Goal: Task Accomplishment & Management: Use online tool/utility

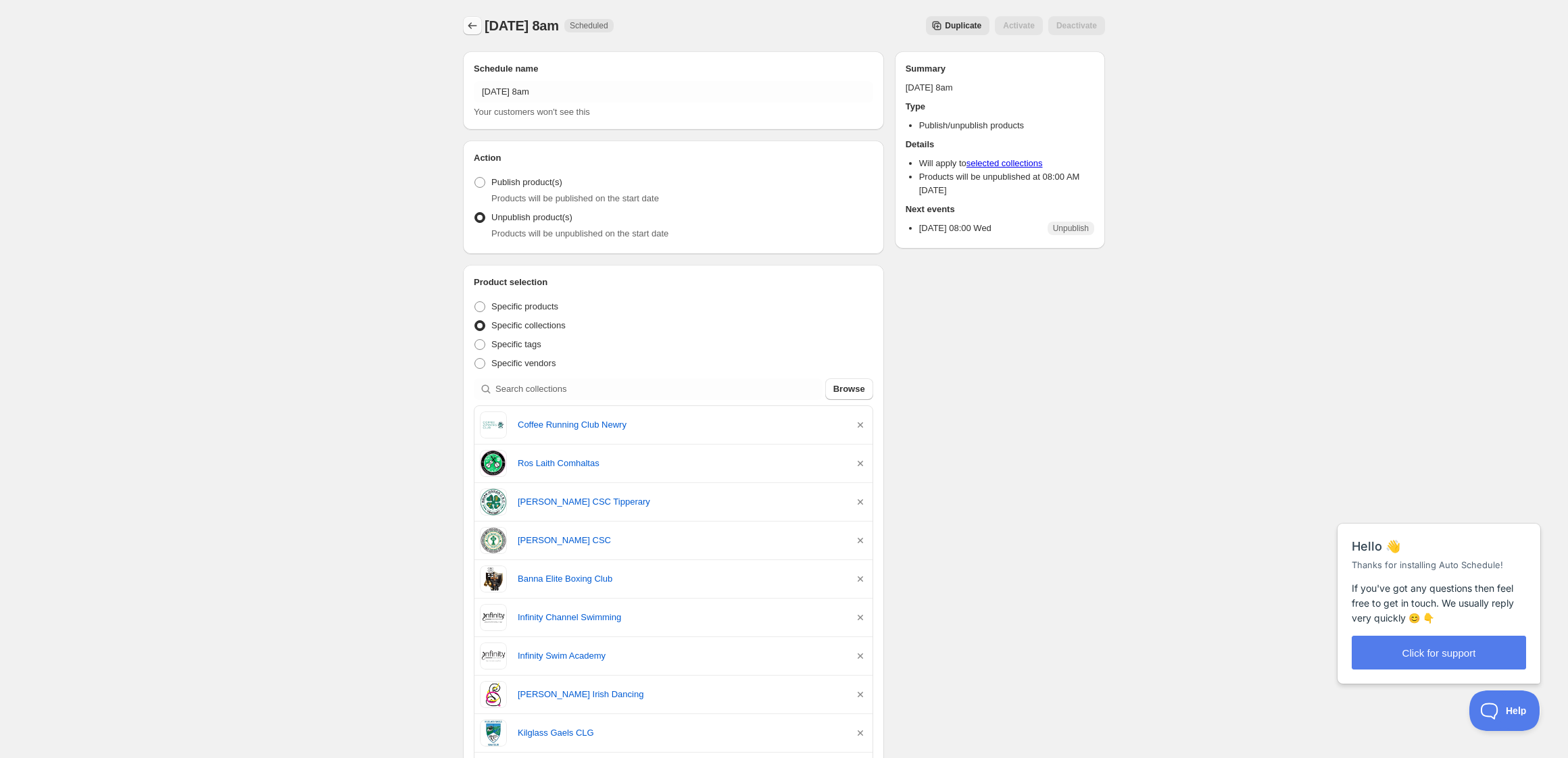
click at [470, 25] on icon "Schedules" at bounding box center [472, 26] width 9 height 7
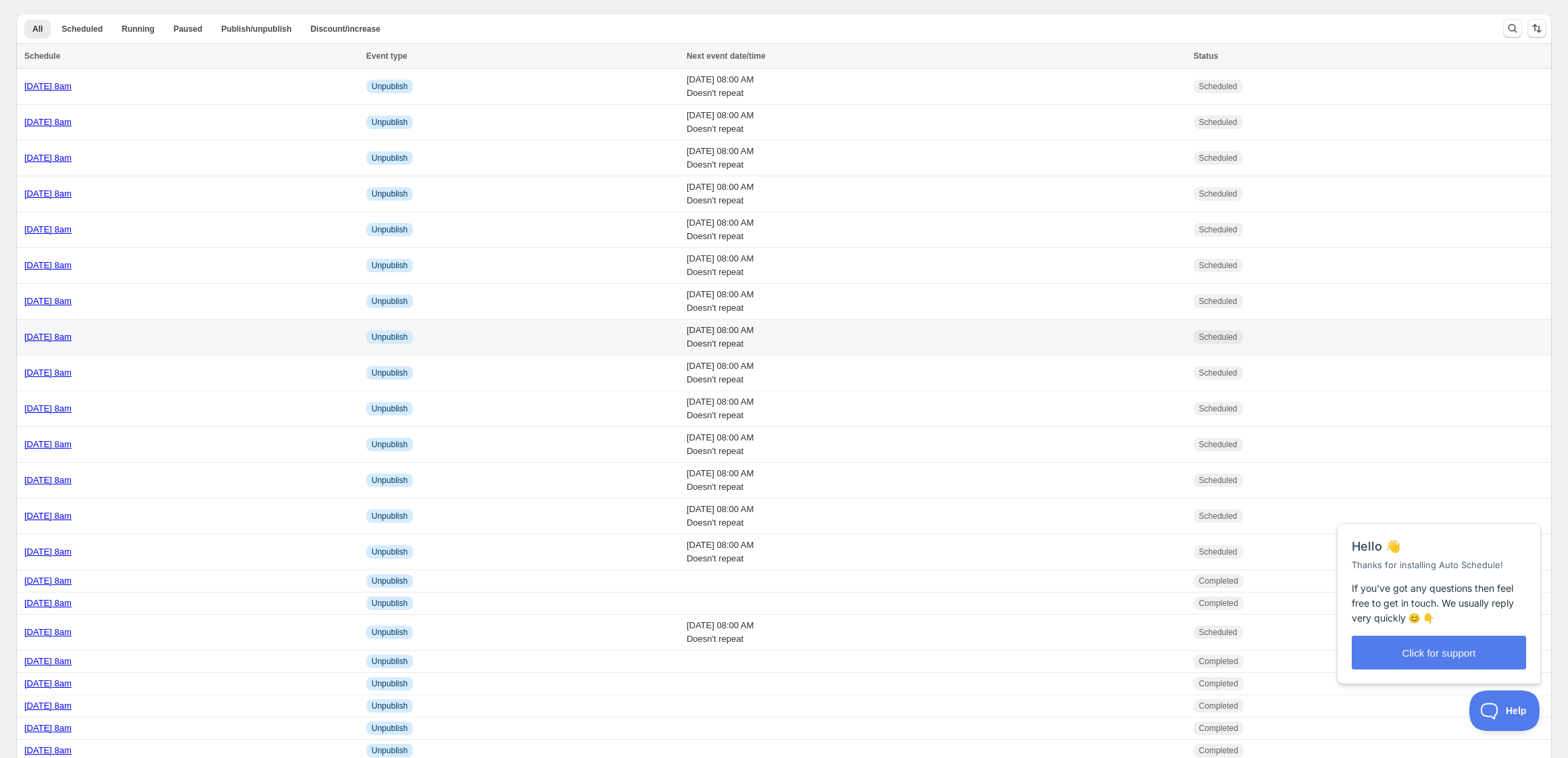
click at [271, 344] on td "[DATE] 8am" at bounding box center [190, 337] width 346 height 35
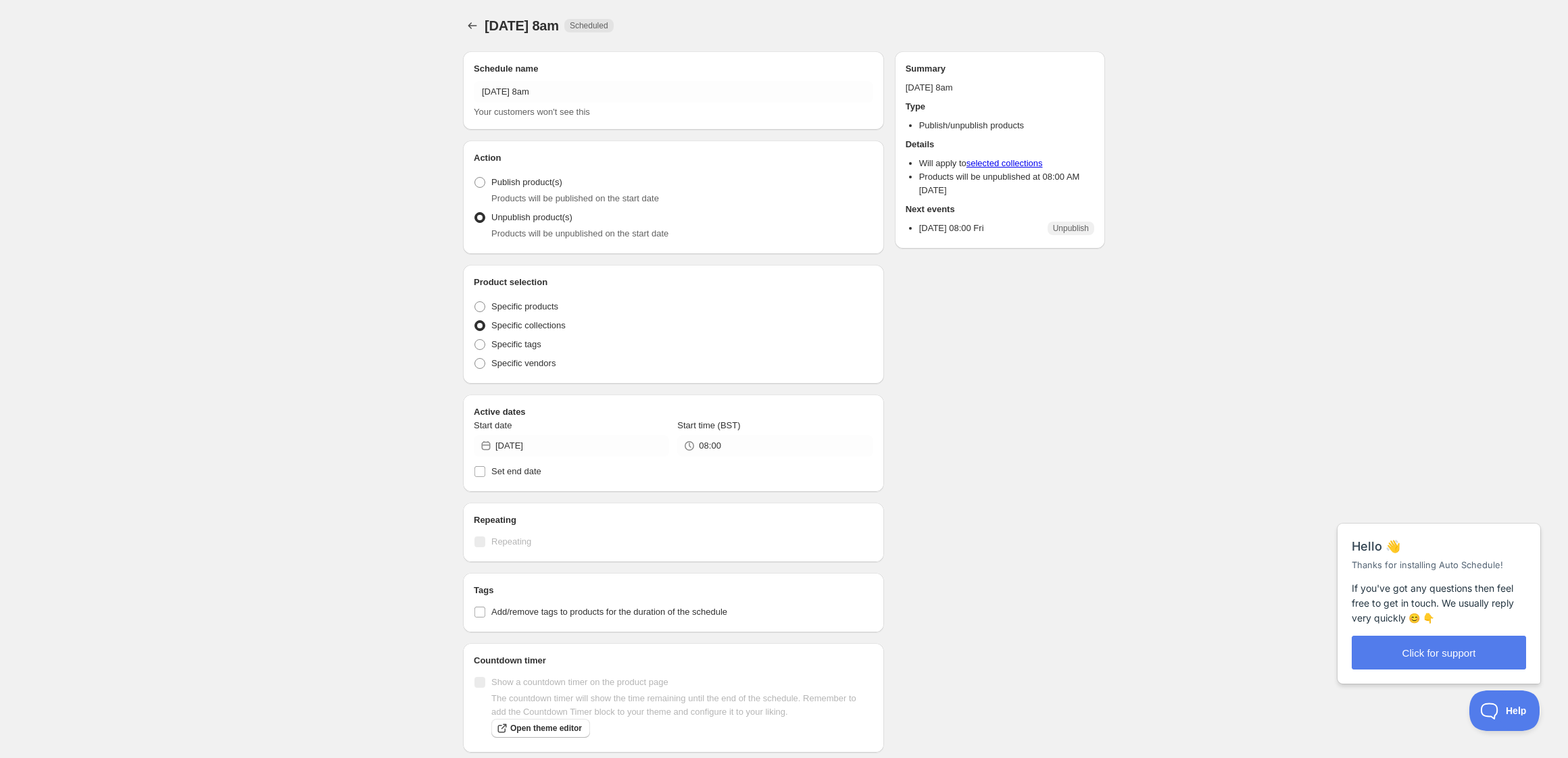
radio input "true"
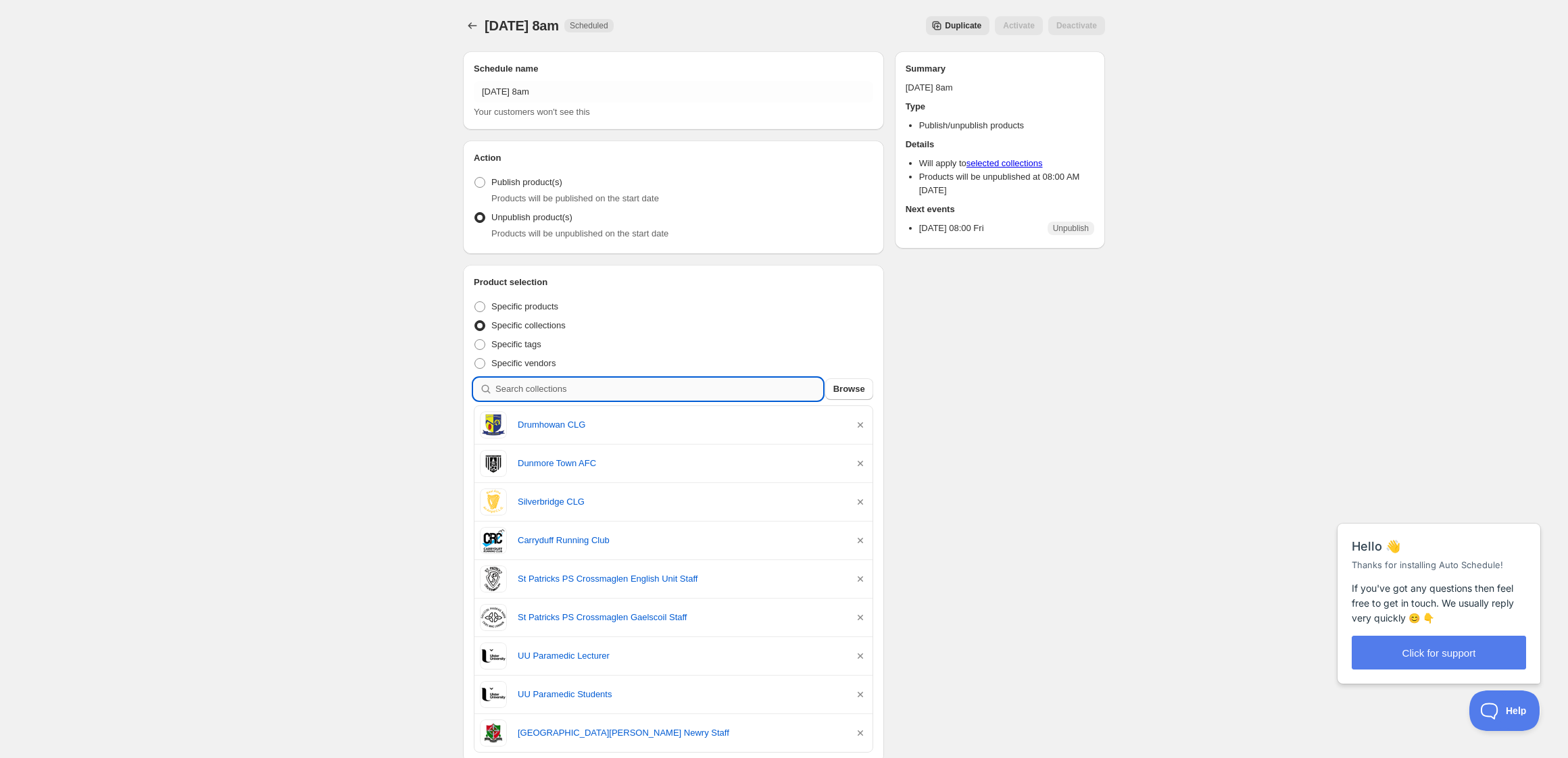
click at [616, 394] on input "search" at bounding box center [659, 389] width 327 height 22
type input "l"
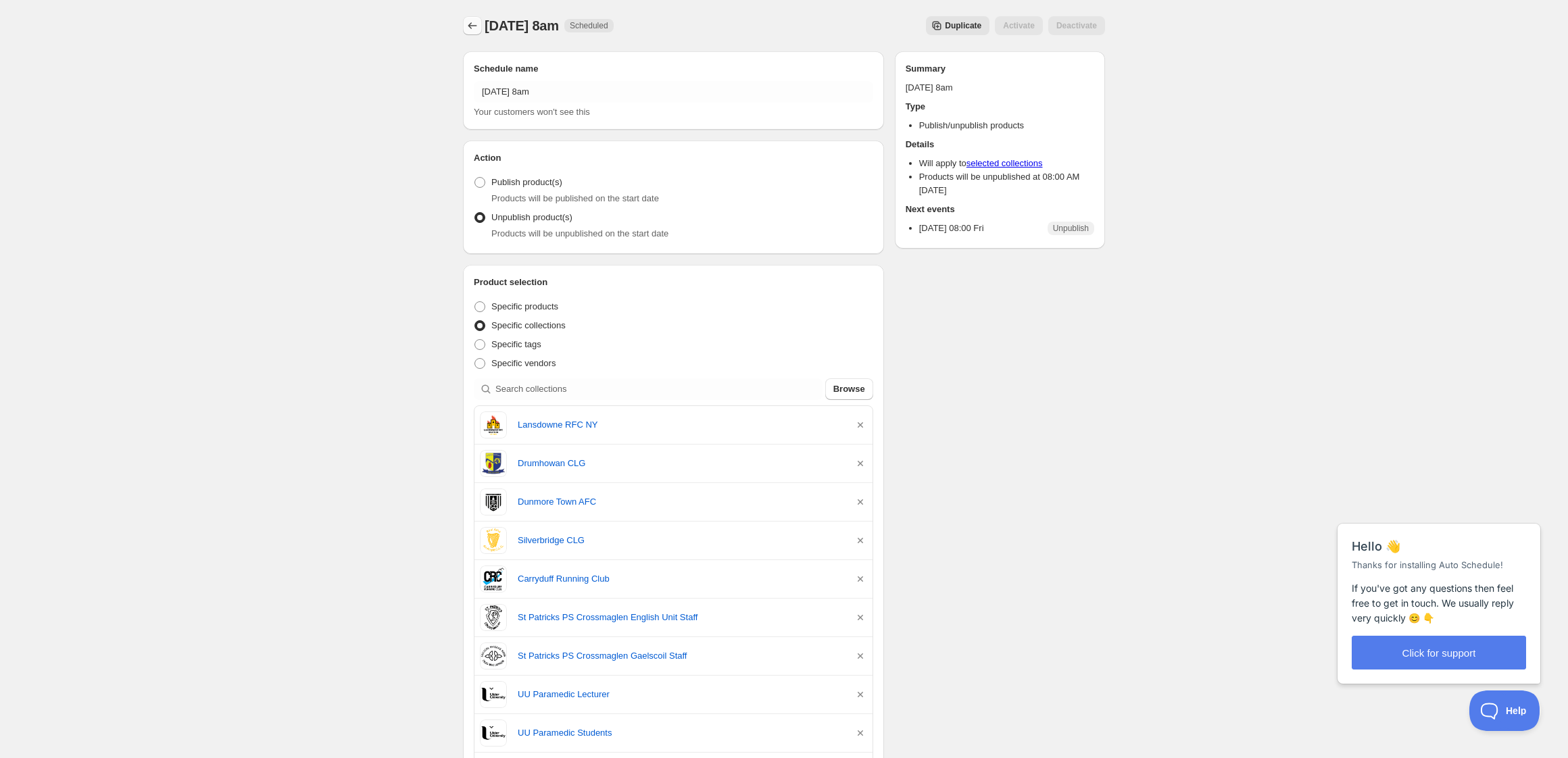
click at [473, 26] on icon "Schedules" at bounding box center [472, 26] width 14 height 14
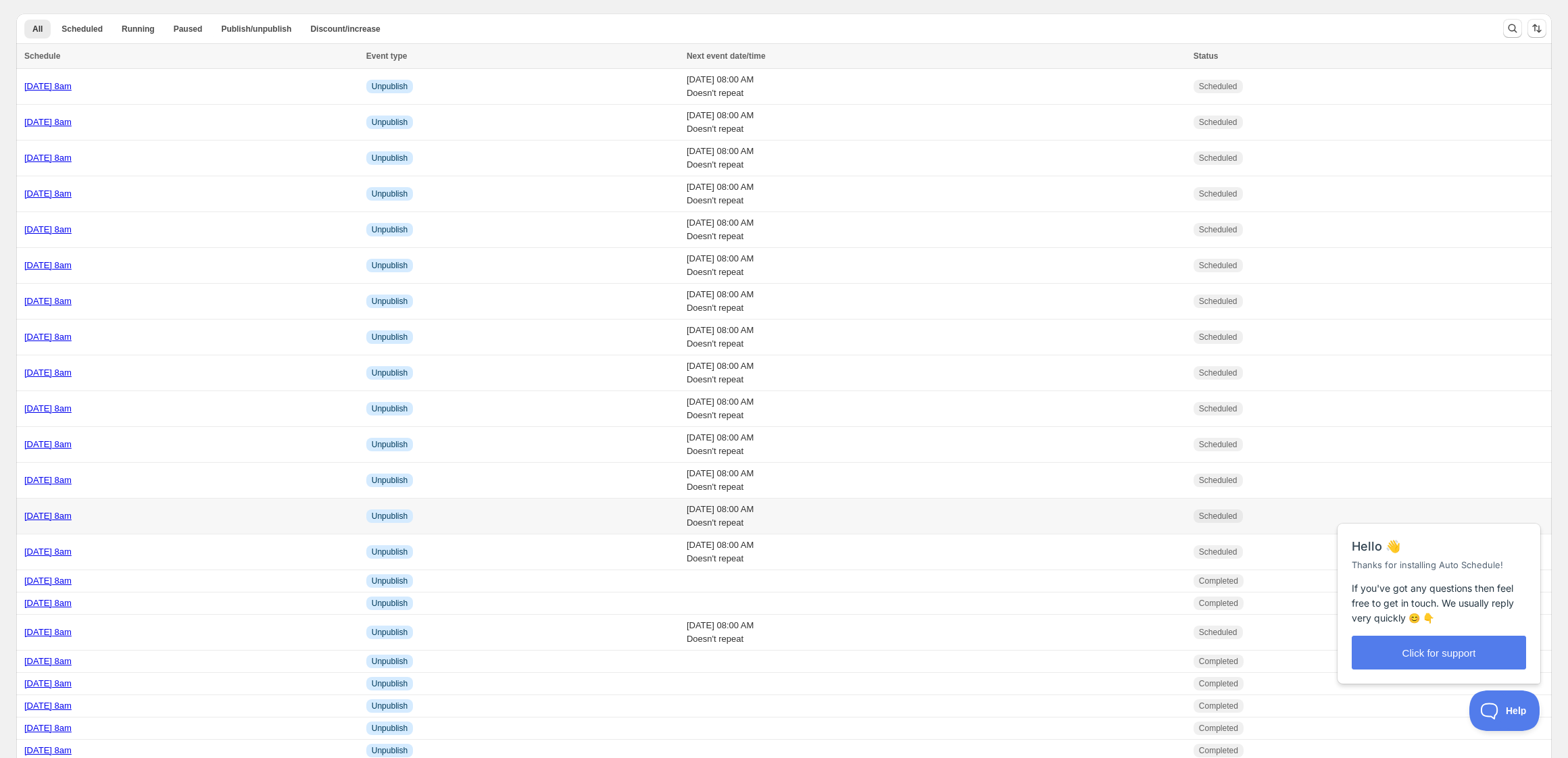
click at [209, 514] on div "[DATE] 8am" at bounding box center [191, 517] width 334 height 14
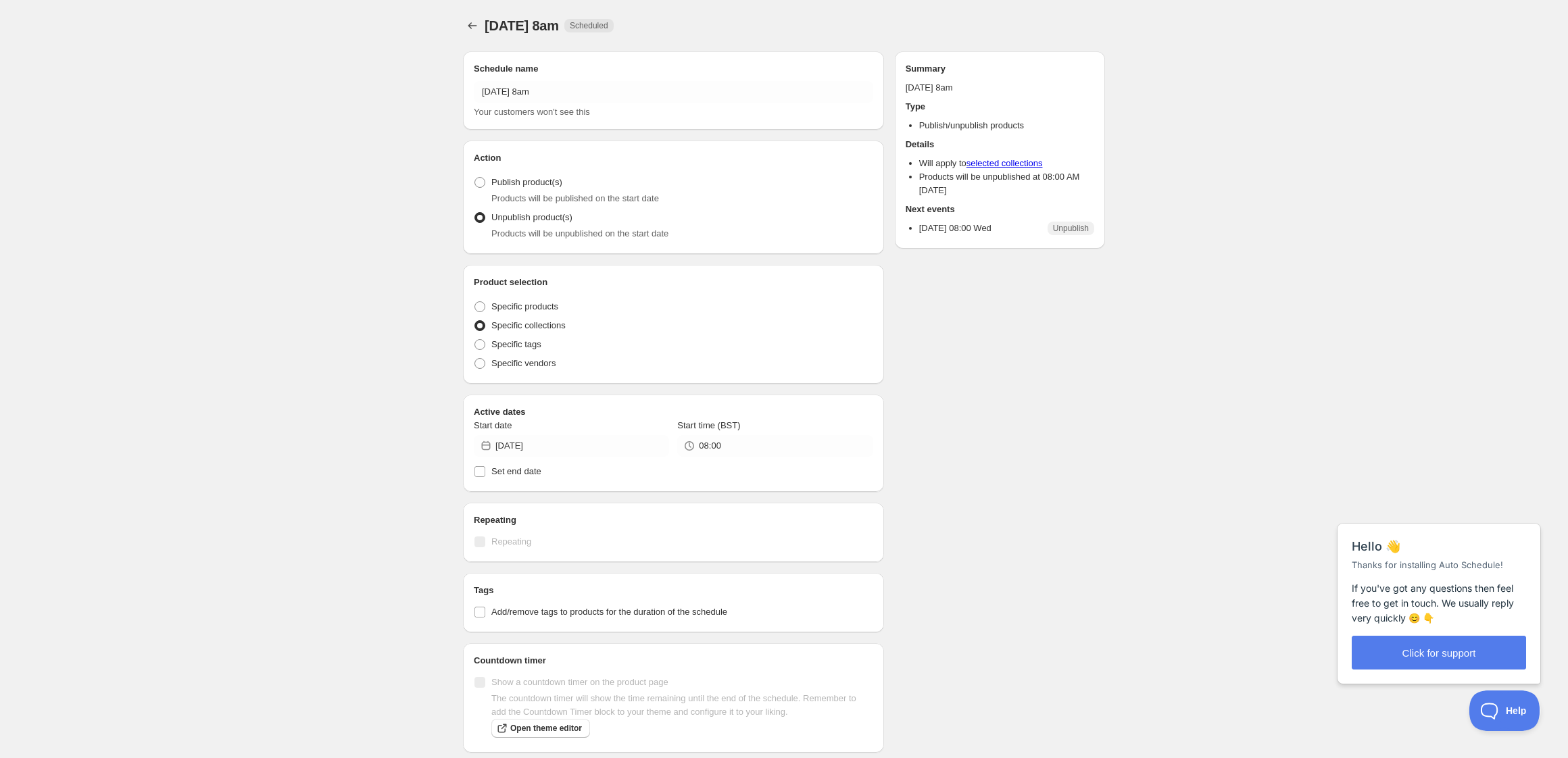
radio input "true"
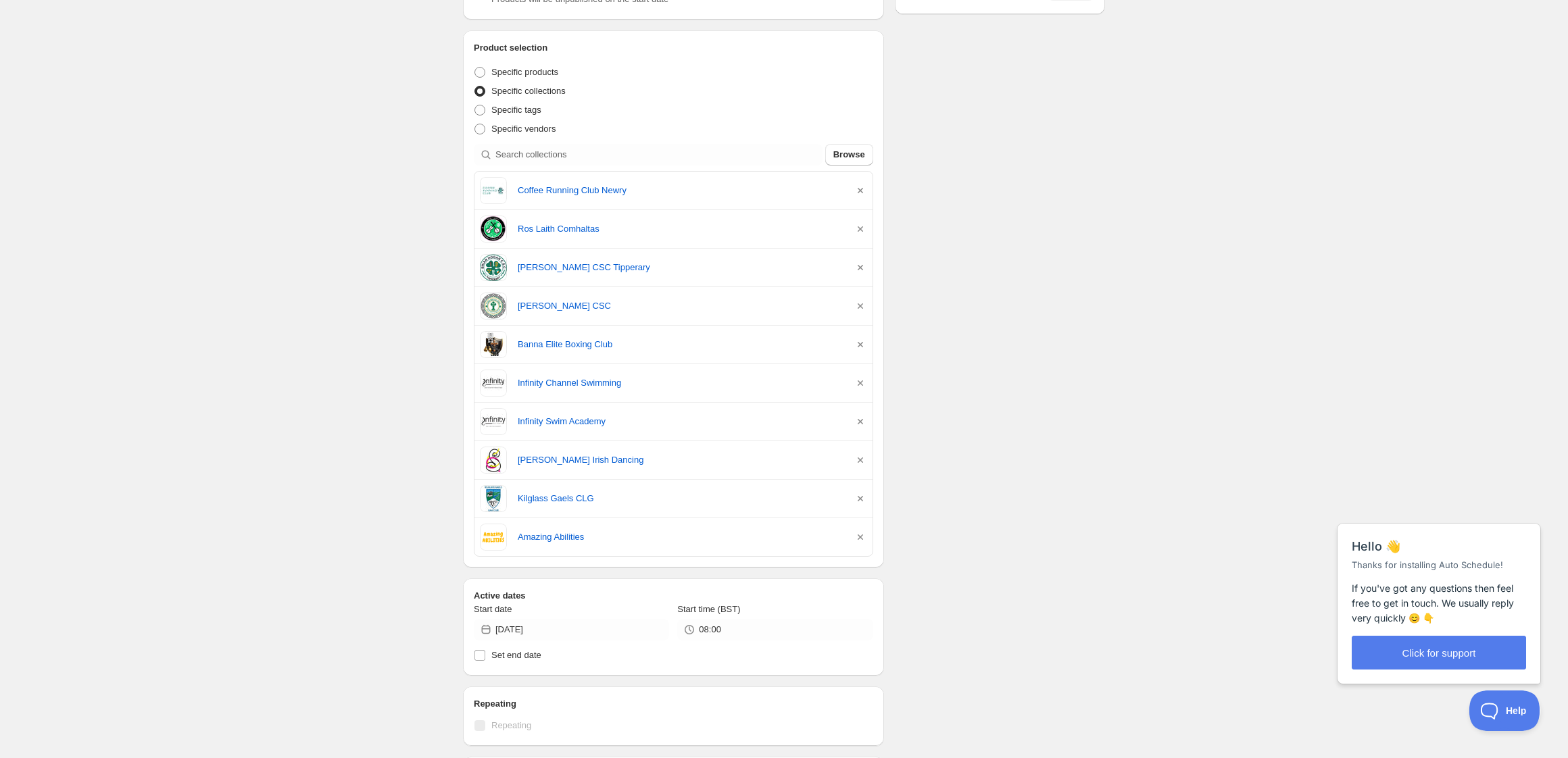
scroll to position [234, 0]
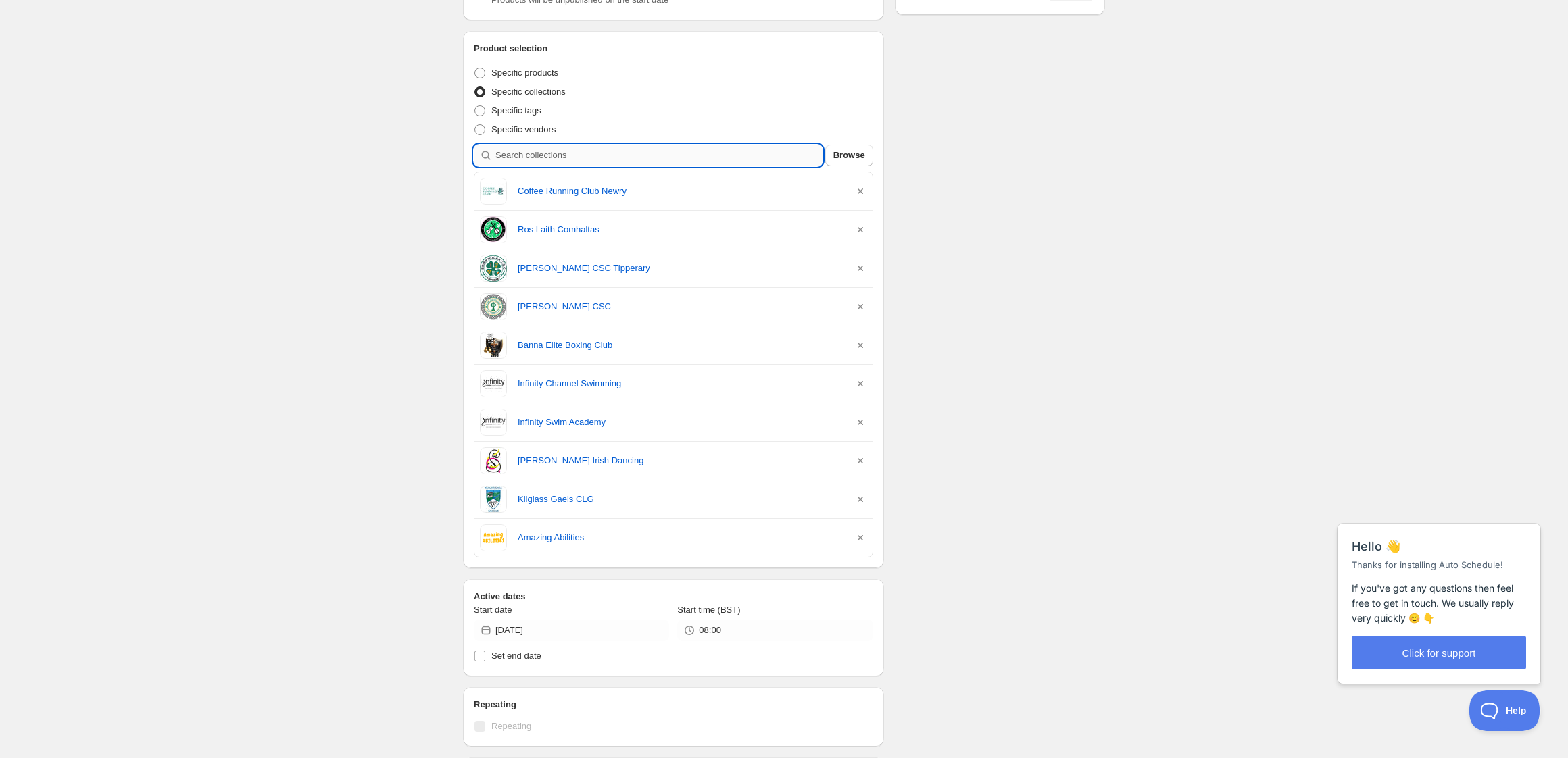
click at [571, 153] on input "search" at bounding box center [659, 155] width 327 height 22
type input "i"
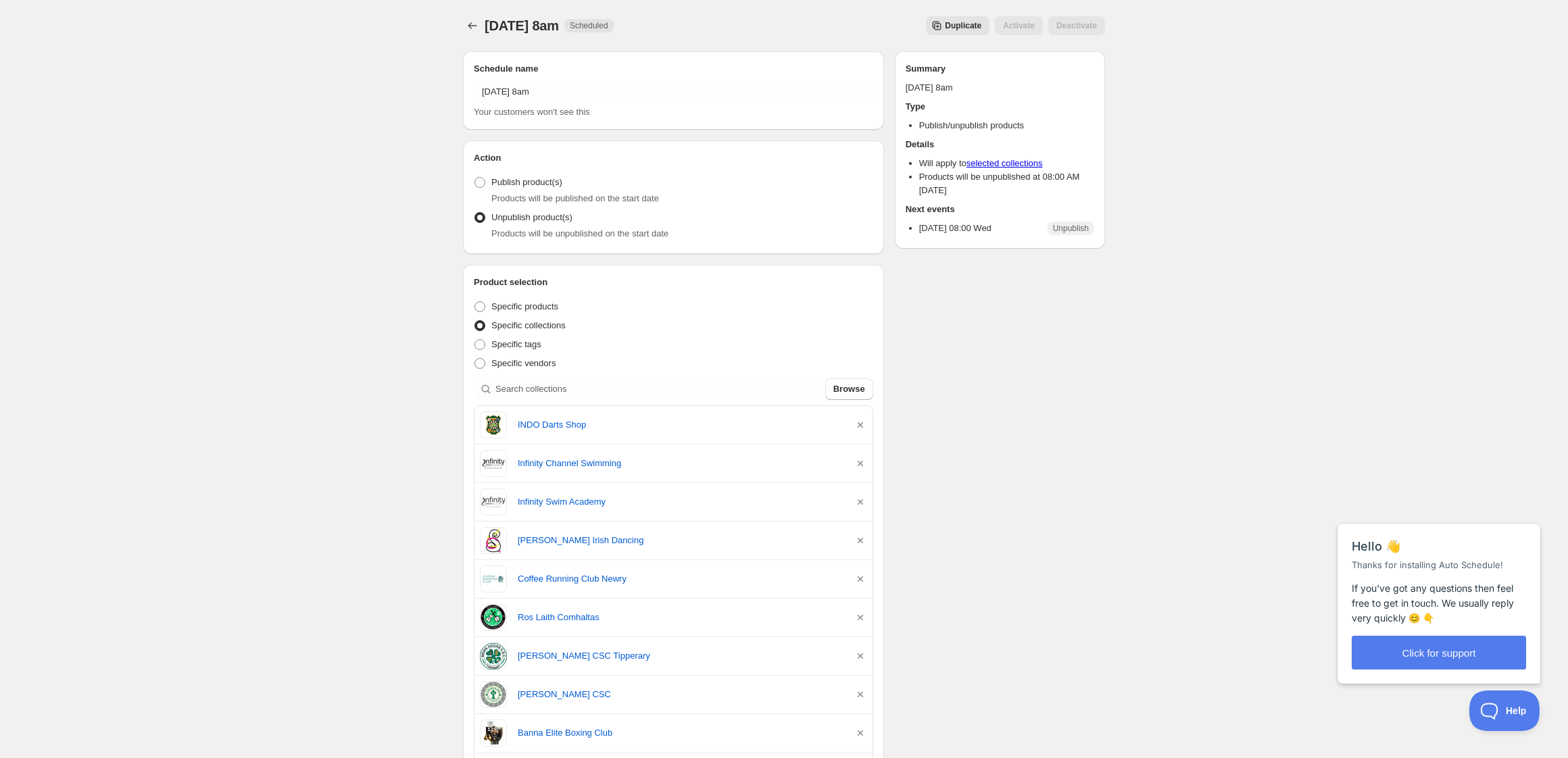
scroll to position [0, 0]
